Goal: Ask a question

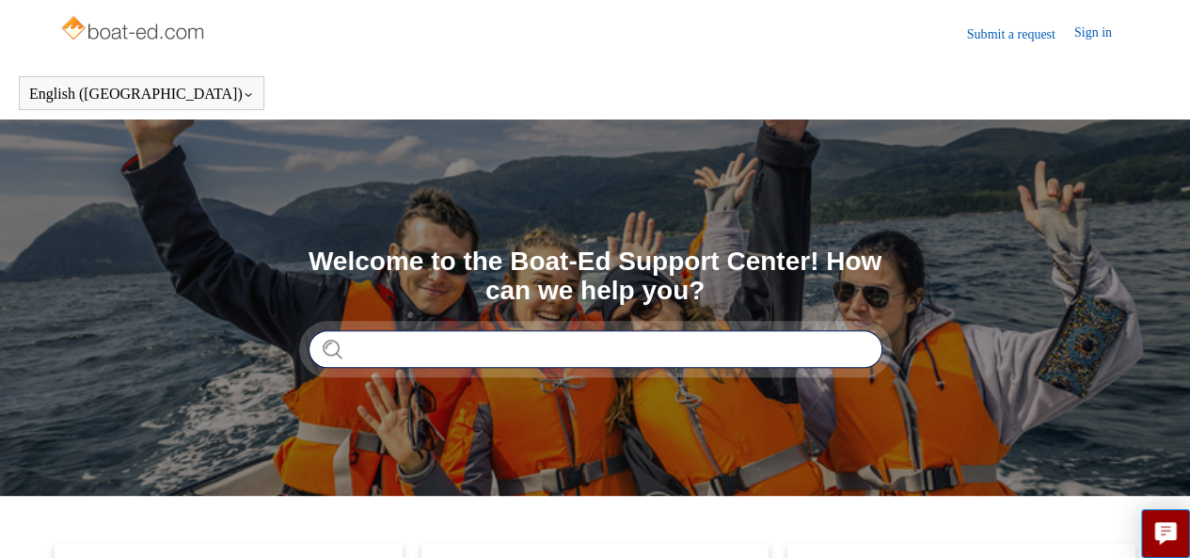
click at [601, 356] on input "Search" at bounding box center [596, 349] width 574 height 38
type input "**********"
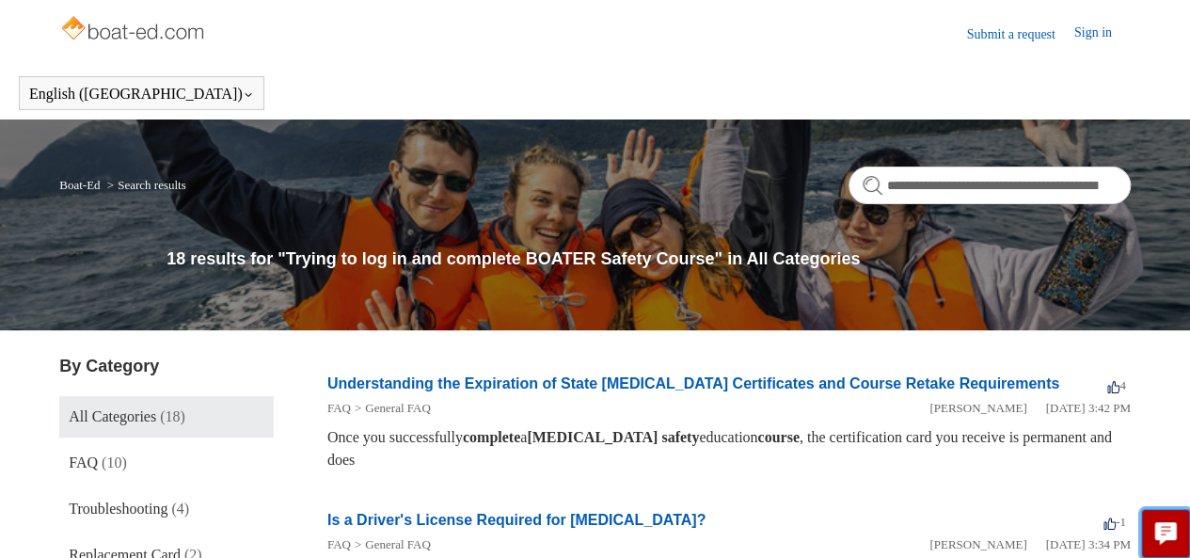
click at [1155, 541] on icon "Live chat" at bounding box center [1166, 533] width 23 height 23
